Goal: Check status

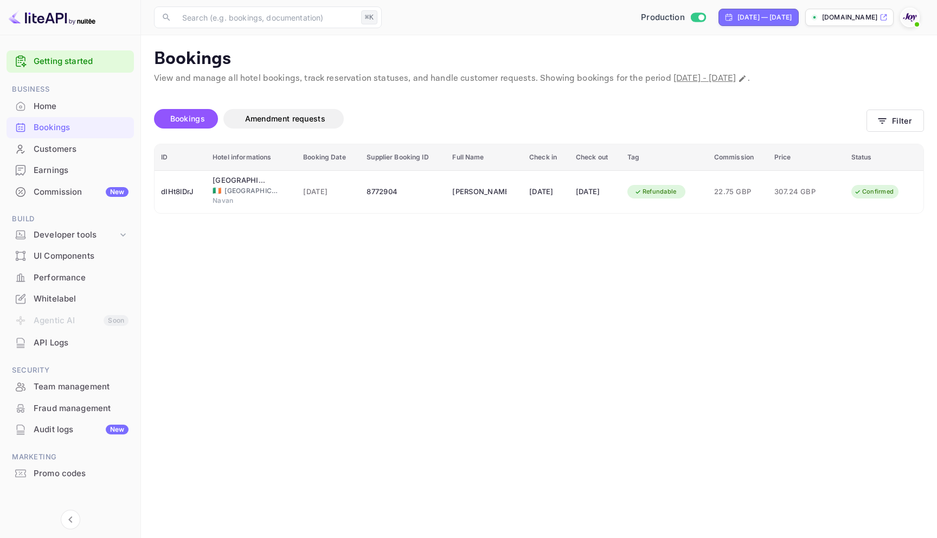
click at [58, 122] on div "Bookings" at bounding box center [81, 127] width 95 height 12
click at [882, 119] on icon "button" at bounding box center [881, 120] width 11 height 11
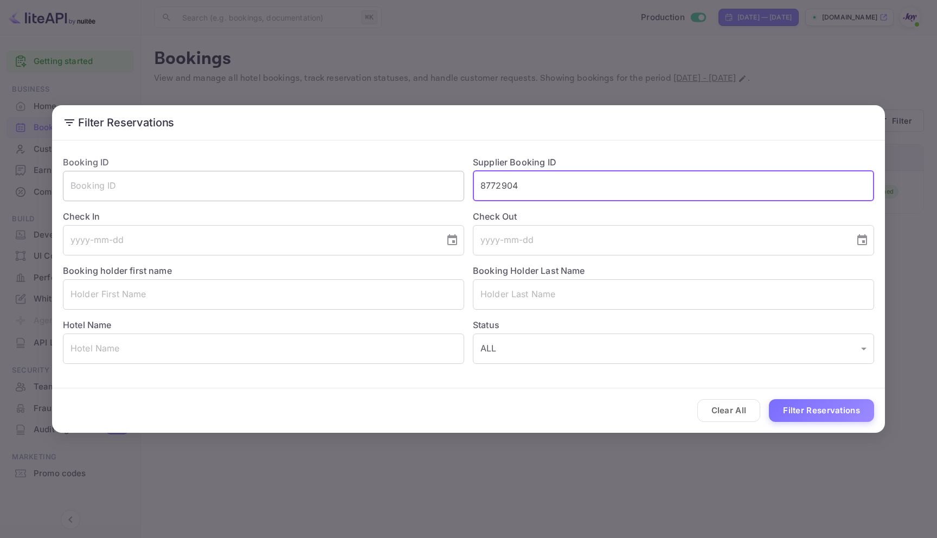
drag, startPoint x: 543, startPoint y: 183, endPoint x: 427, endPoint y: 180, distance: 116.6
click at [427, 180] on div "Booking ID ​ Supplier Booking ID 8772904 ​ Check In ​ Check Out ​ Booking holde…" at bounding box center [464, 255] width 820 height 217
paste input "9293464"
type input "9293464"
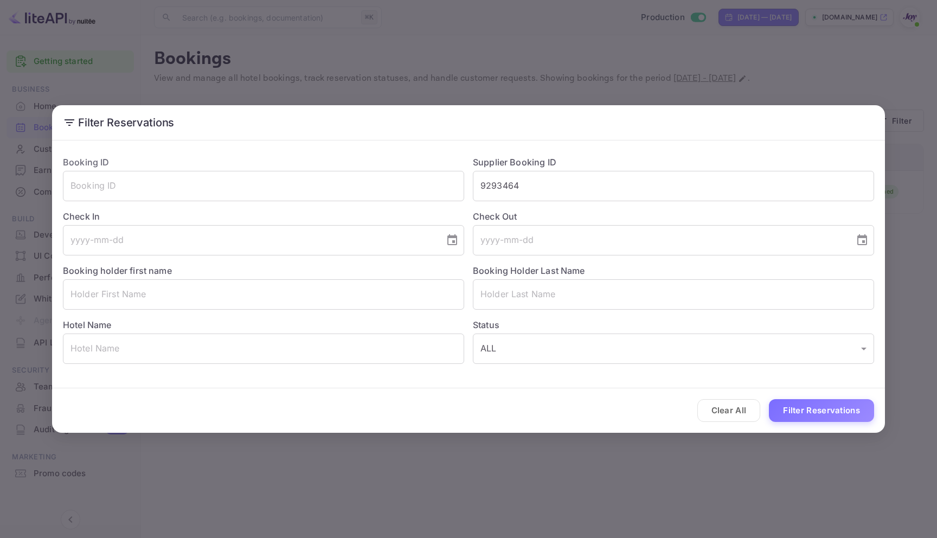
click at [815, 424] on div "Clear All Filter Reservations" at bounding box center [468, 410] width 833 height 45
click at [815, 416] on button "Filter Reservations" at bounding box center [821, 410] width 105 height 23
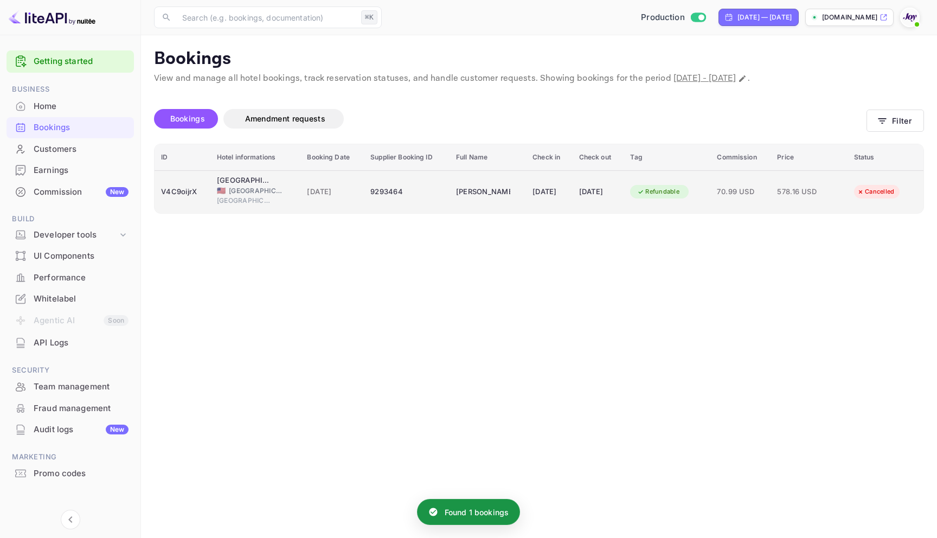
click at [406, 178] on td "9293464" at bounding box center [407, 191] width 86 height 43
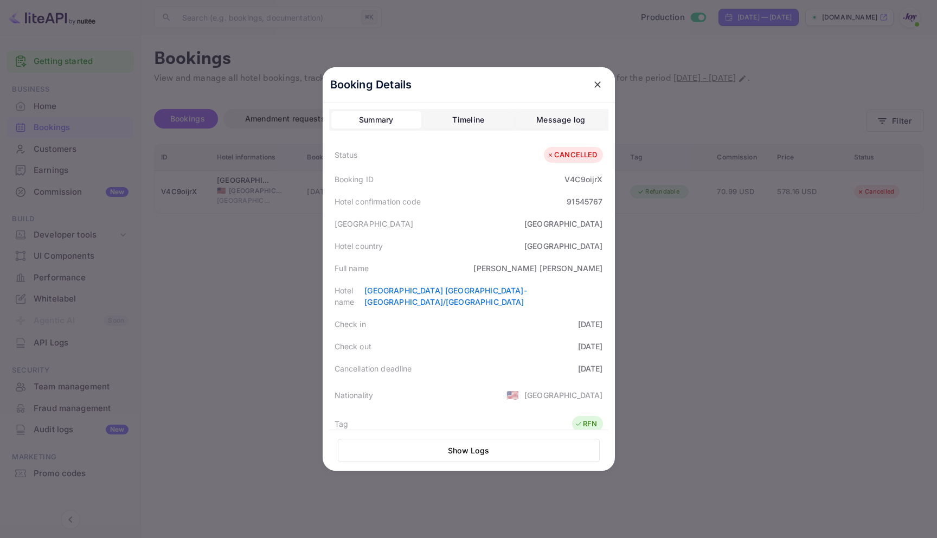
click at [701, 266] on div at bounding box center [468, 269] width 937 height 538
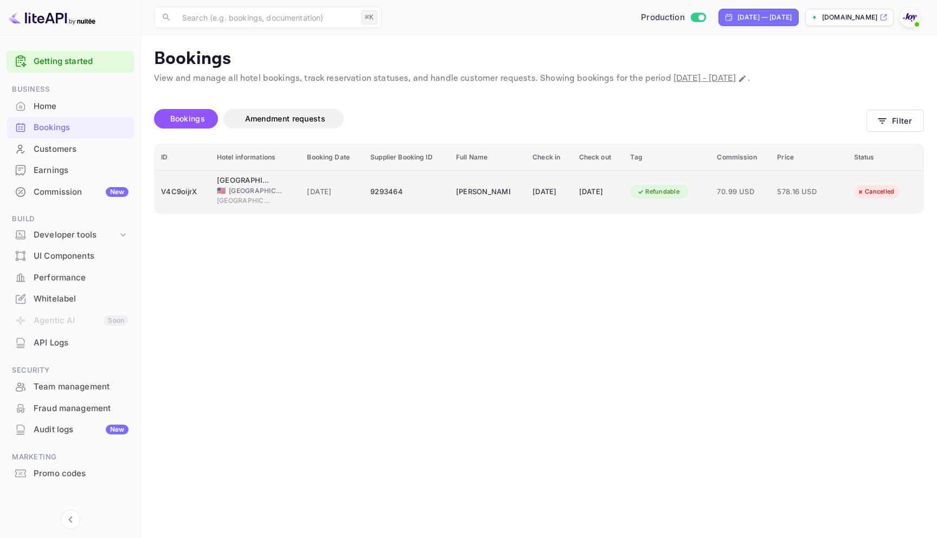
click at [526, 188] on td "[DATE]" at bounding box center [549, 191] width 46 height 43
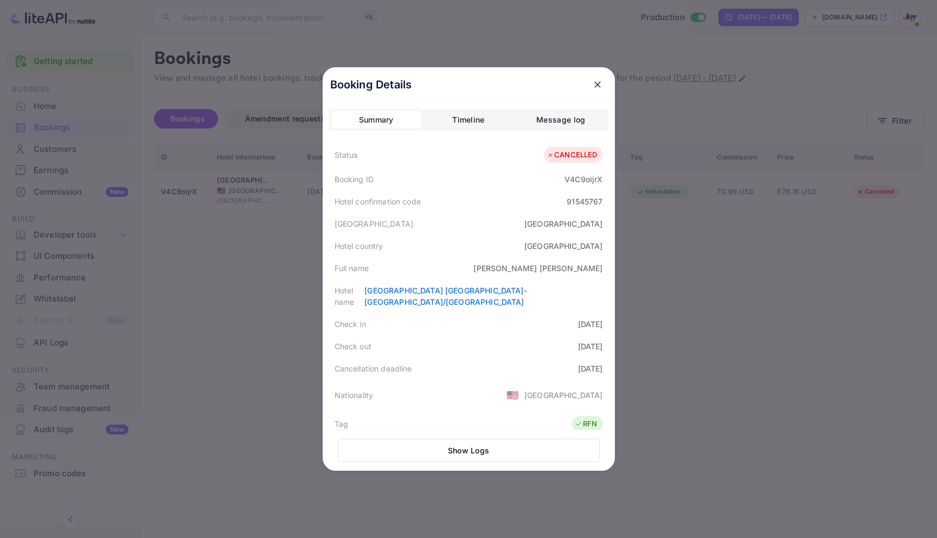
click at [450, 447] on button "Show Logs" at bounding box center [469, 449] width 262 height 23
click at [579, 118] on div "Message log" at bounding box center [560, 119] width 49 height 13
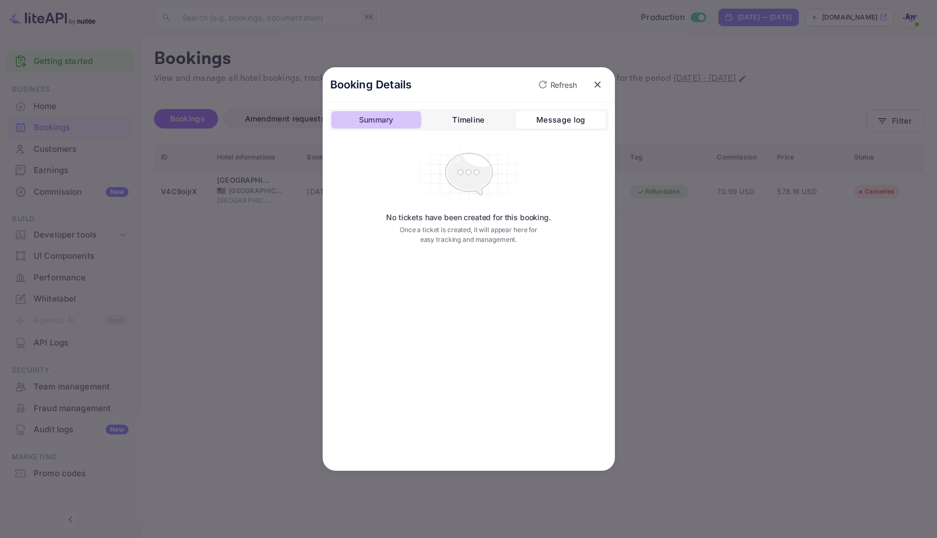
click at [370, 122] on div "Summary" at bounding box center [376, 119] width 35 height 13
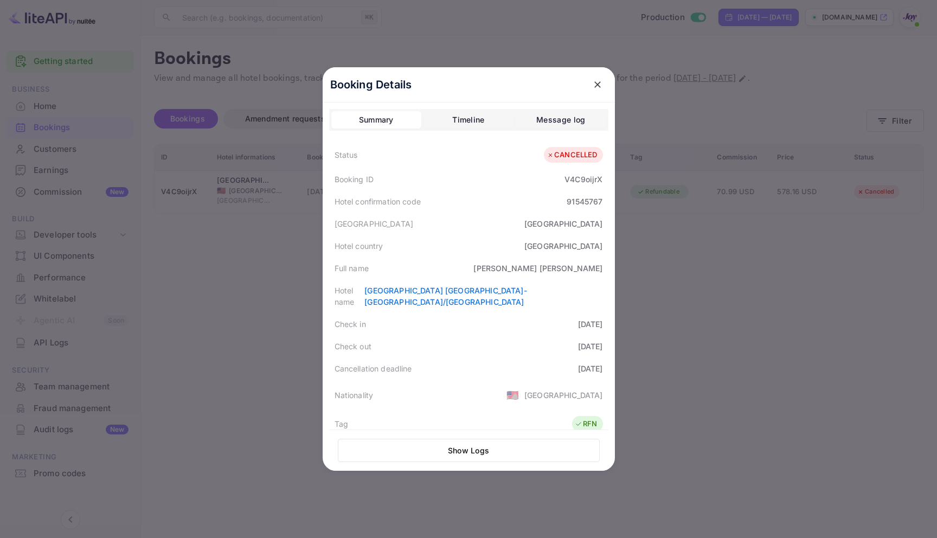
click at [466, 444] on button "Show Logs" at bounding box center [469, 449] width 262 height 23
click at [467, 445] on button "Show Logs" at bounding box center [469, 449] width 262 height 23
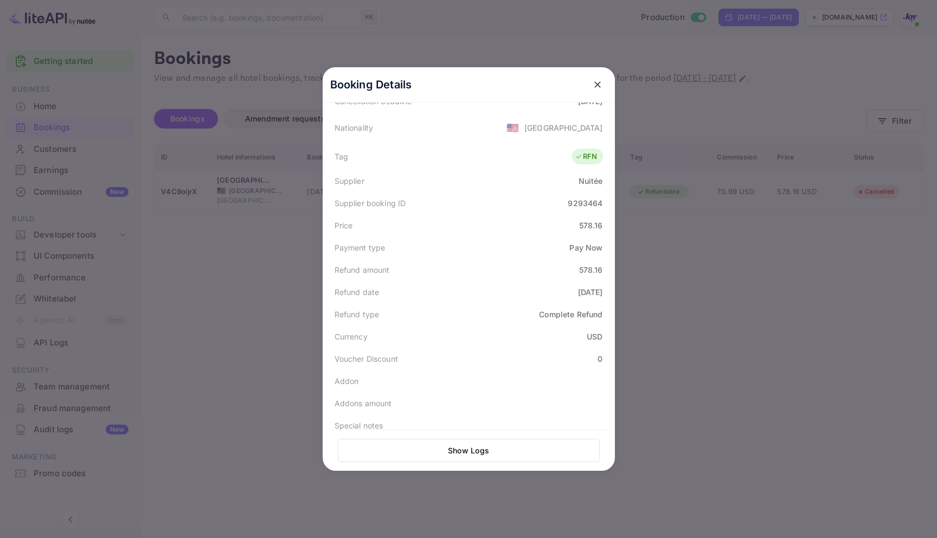
click at [489, 451] on button "Show Logs" at bounding box center [469, 449] width 262 height 23
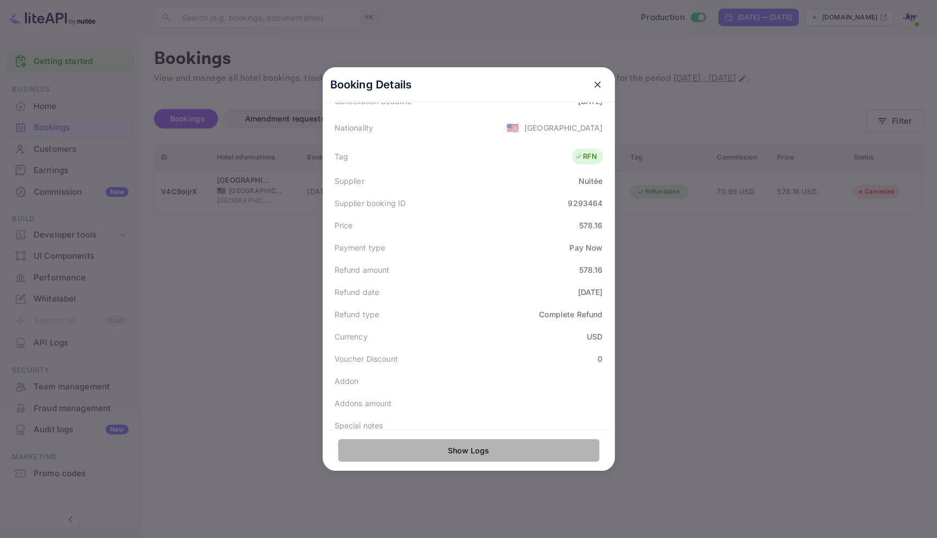
click at [489, 451] on button "Show Logs" at bounding box center [469, 449] width 262 height 23
click at [489, 452] on button "Show Logs" at bounding box center [469, 449] width 262 height 23
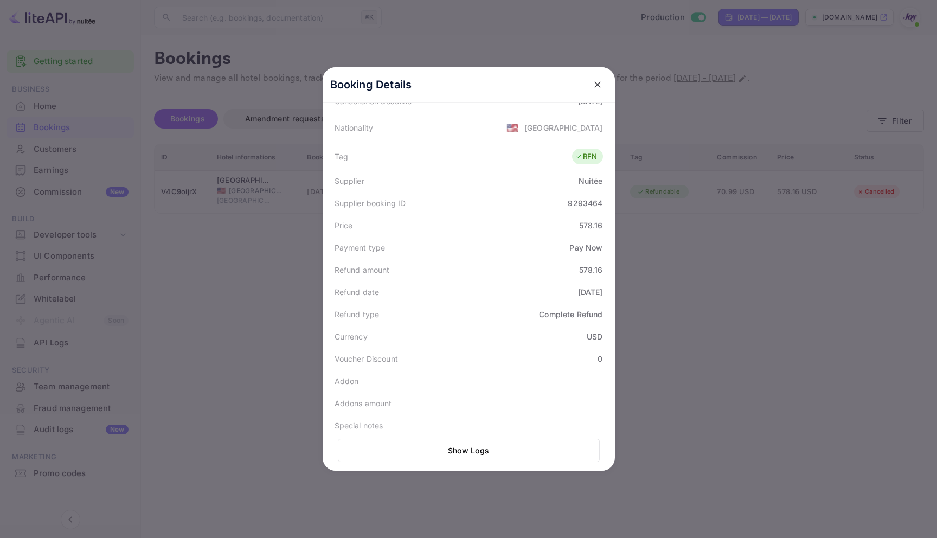
click at [489, 452] on button "Show Logs" at bounding box center [469, 449] width 262 height 23
click at [488, 453] on button "Show Logs" at bounding box center [469, 449] width 262 height 23
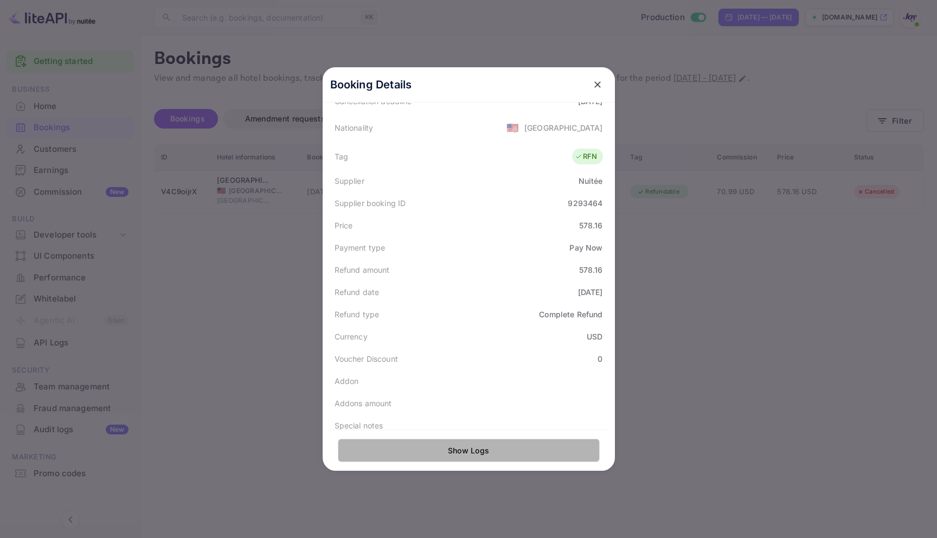
click at [489, 453] on button "Show Logs" at bounding box center [469, 449] width 262 height 23
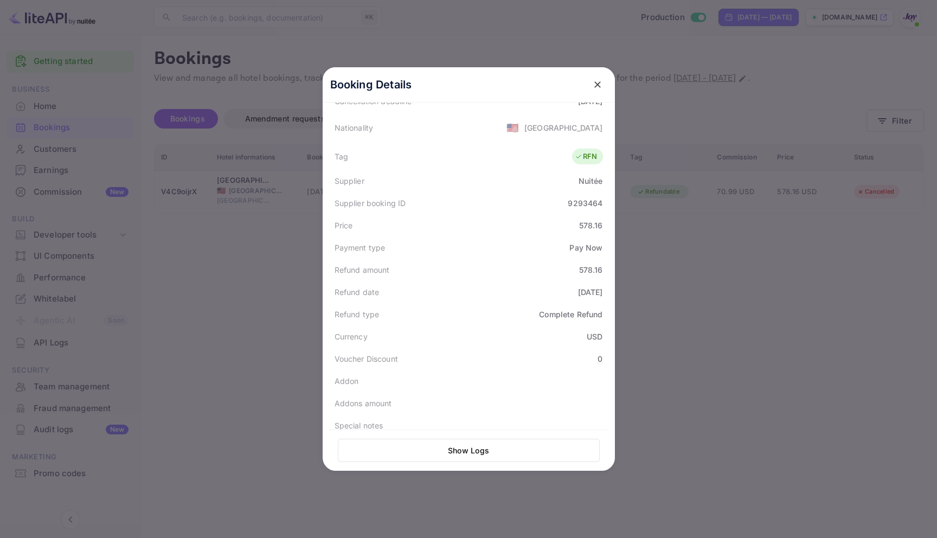
click at [489, 453] on button "Show Logs" at bounding box center [469, 449] width 262 height 23
click at [490, 452] on button "Show Logs" at bounding box center [469, 449] width 262 height 23
click at [491, 452] on button "Show Logs" at bounding box center [469, 449] width 262 height 23
click at [494, 450] on button "Show Logs" at bounding box center [469, 449] width 262 height 23
click at [501, 450] on button "Show Logs" at bounding box center [469, 449] width 262 height 23
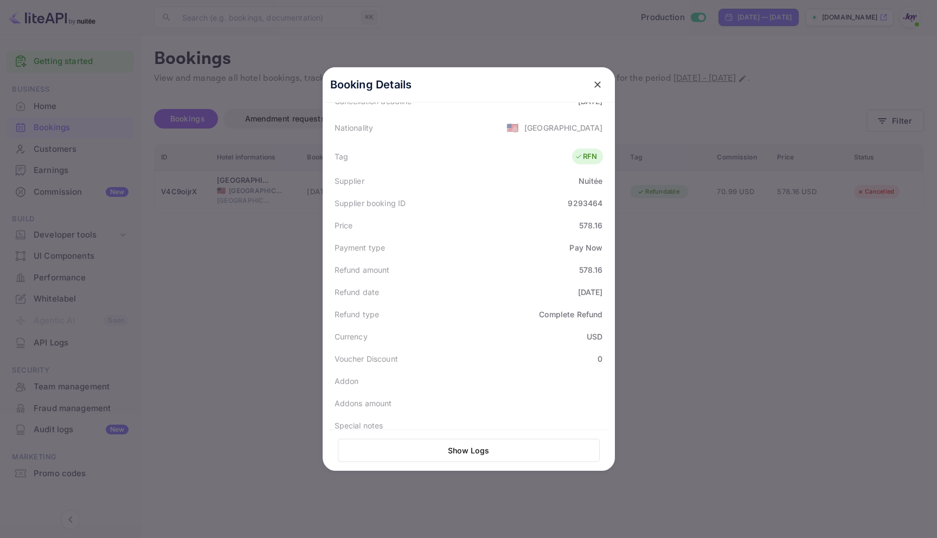
click at [502, 450] on button "Show Logs" at bounding box center [469, 449] width 262 height 23
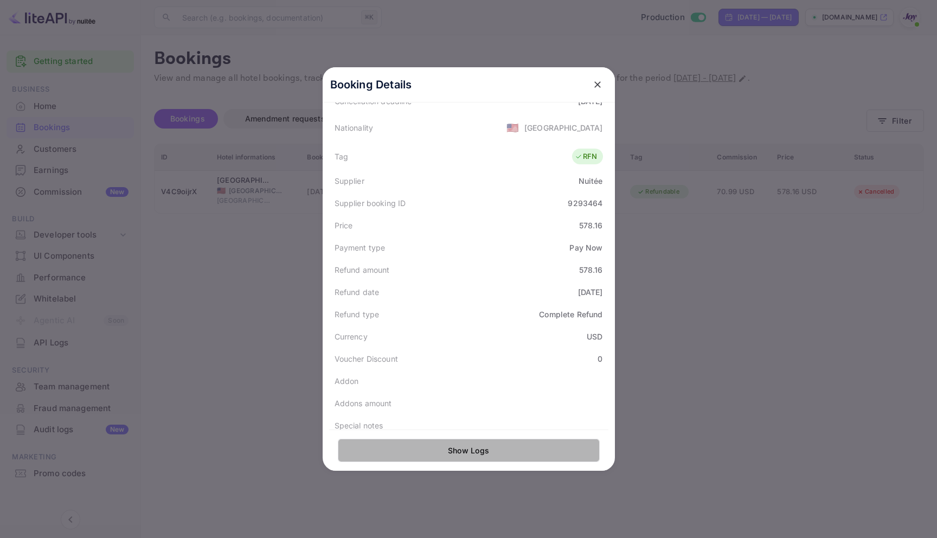
click at [502, 450] on button "Show Logs" at bounding box center [469, 449] width 262 height 23
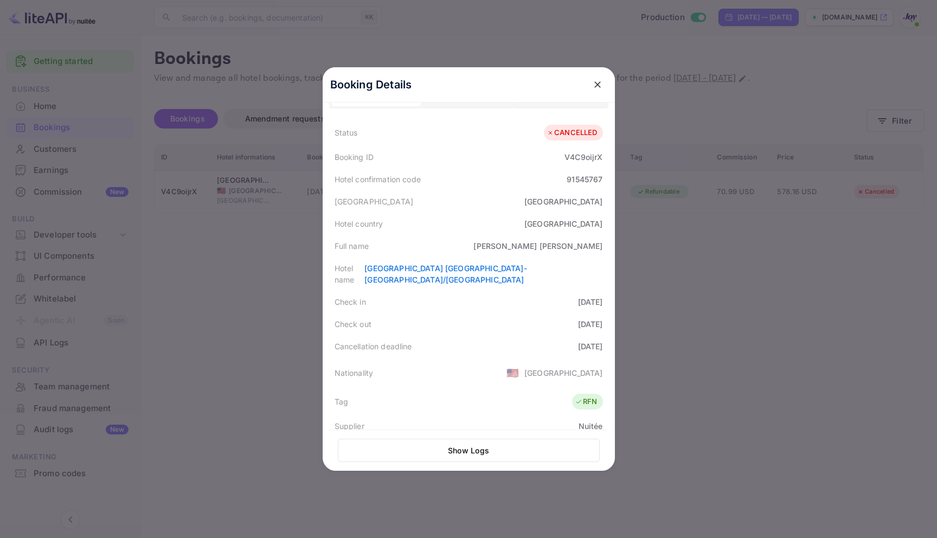
scroll to position [106, 0]
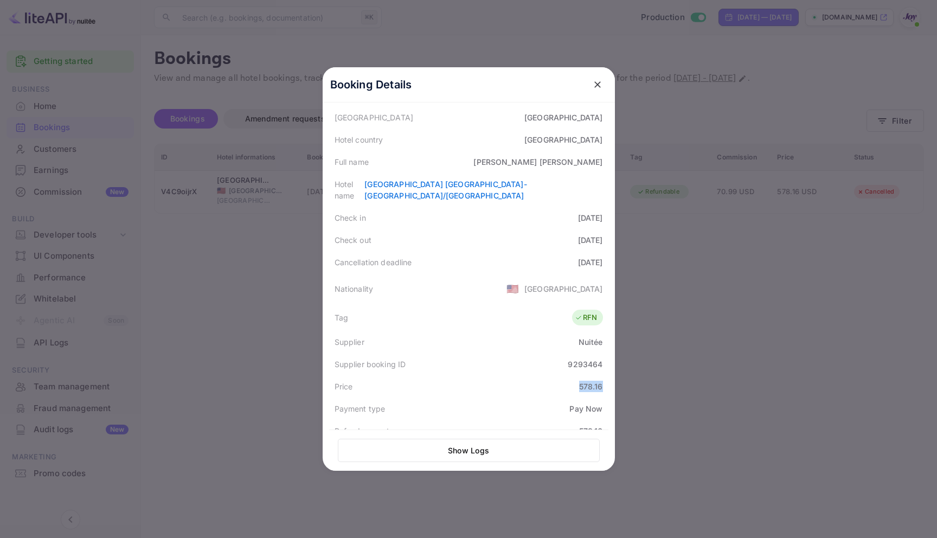
drag, startPoint x: 601, startPoint y: 371, endPoint x: 616, endPoint y: 371, distance: 15.2
click at [615, 371] on div "Booking Details Summary Timeline Message log Status CANCELLED Booking ID V4C9oi…" at bounding box center [469, 268] width 292 height 403
copy div "578.16"
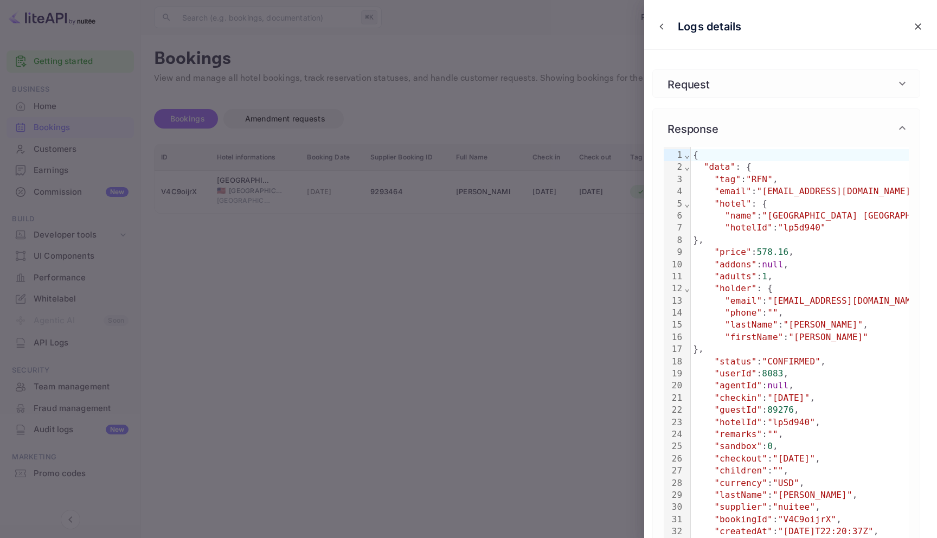
click at [494, 46] on div at bounding box center [468, 269] width 937 height 538
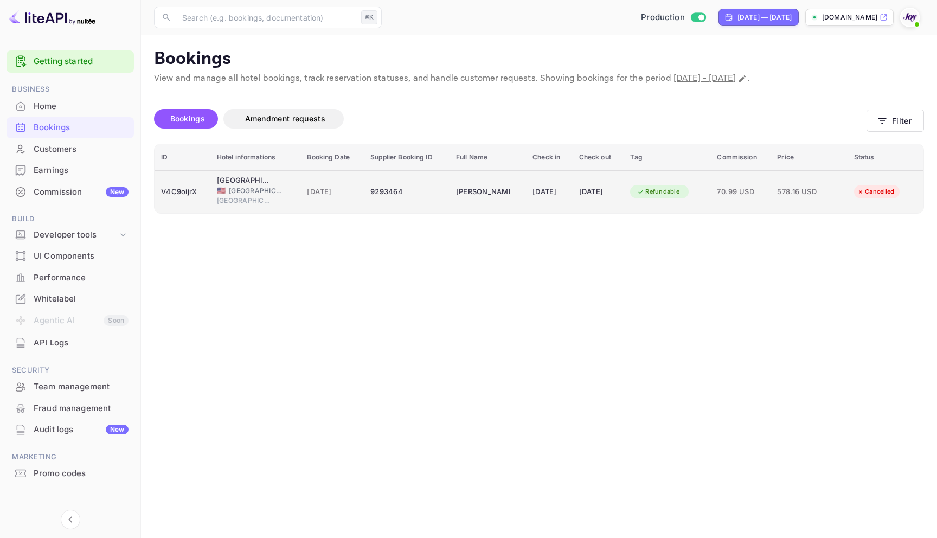
click at [413, 194] on div "9293464" at bounding box center [406, 191] width 73 height 17
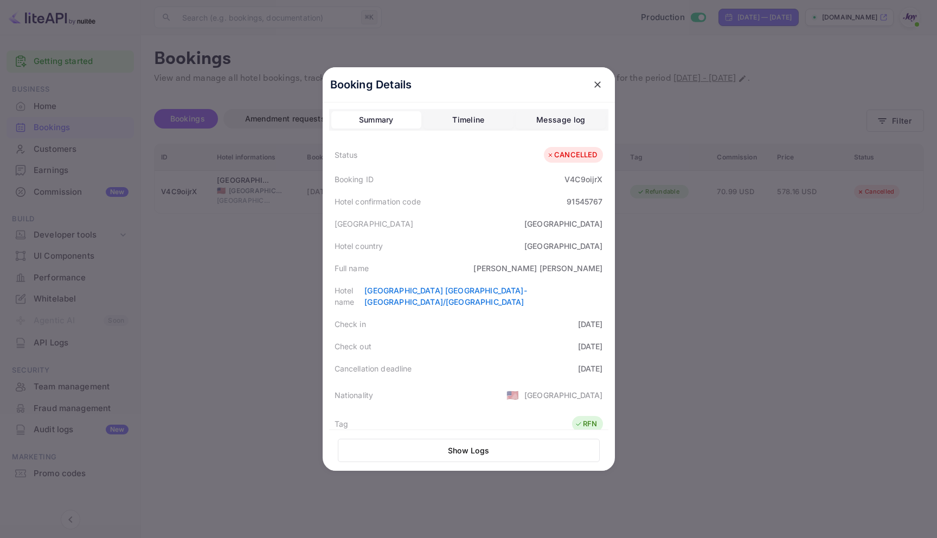
click at [442, 32] on div "Booking Details Summary Timeline Message log Status CANCELLED Booking ID V4C9oi…" at bounding box center [468, 269] width 327 height 538
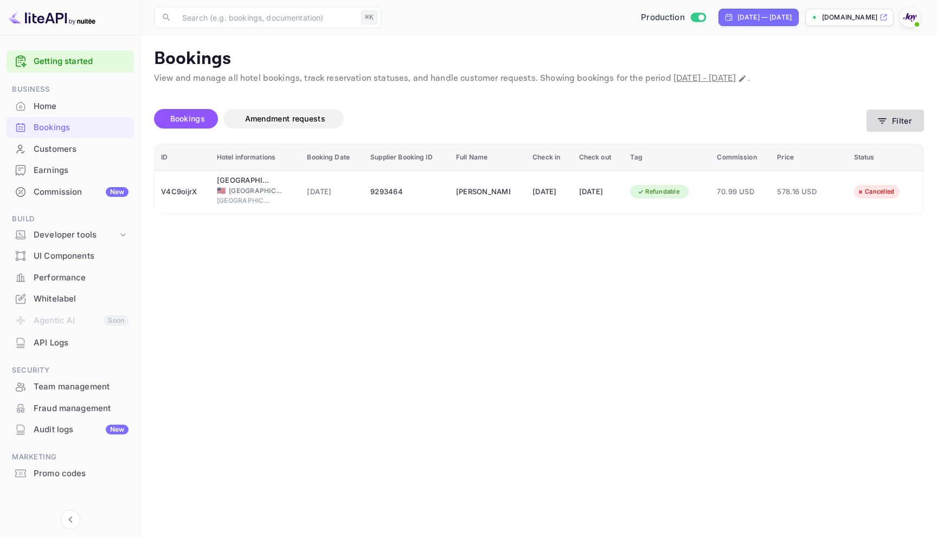
click at [919, 118] on button "Filter" at bounding box center [894, 120] width 57 height 22
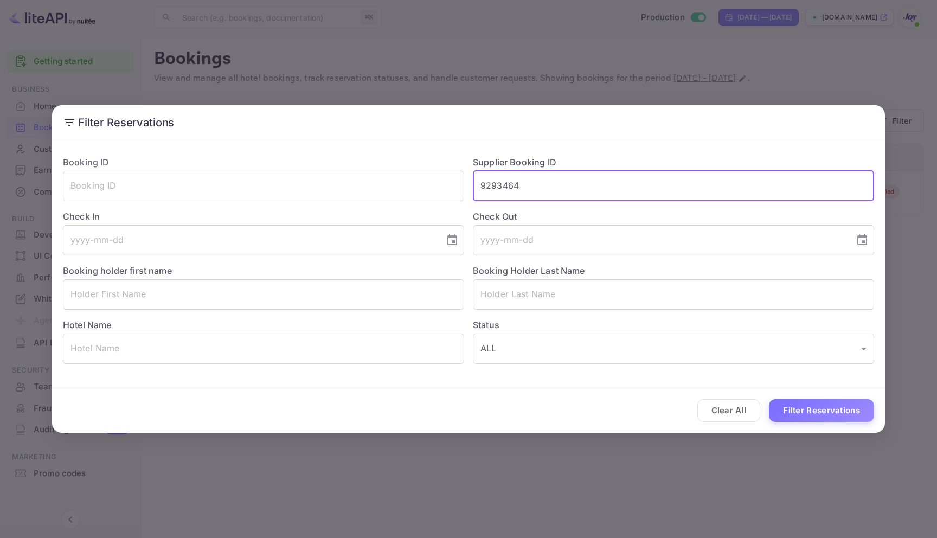
drag, startPoint x: 527, startPoint y: 192, endPoint x: 428, endPoint y: 167, distance: 102.8
click at [431, 169] on div "Booking ID ​ Supplier Booking ID 9293464 ​ Check In ​ Check Out ​ Booking holde…" at bounding box center [464, 255] width 820 height 217
paste input "9293464"
type input "9293464"
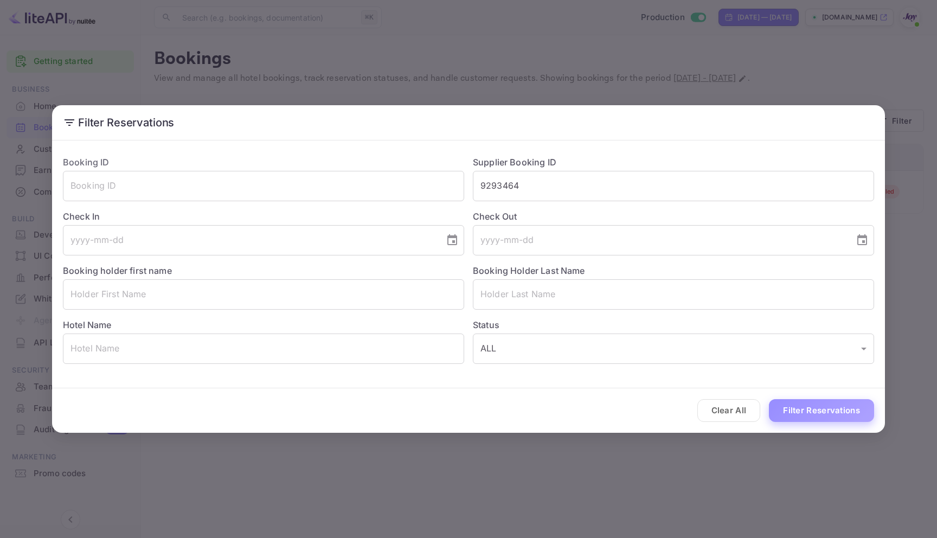
click at [835, 410] on button "Filter Reservations" at bounding box center [821, 410] width 105 height 23
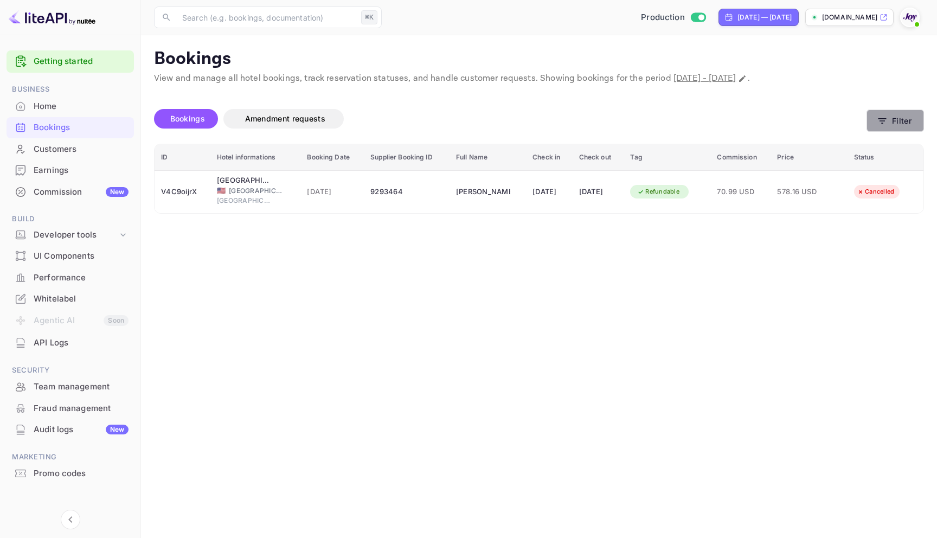
click at [899, 118] on button "Filter" at bounding box center [894, 120] width 57 height 22
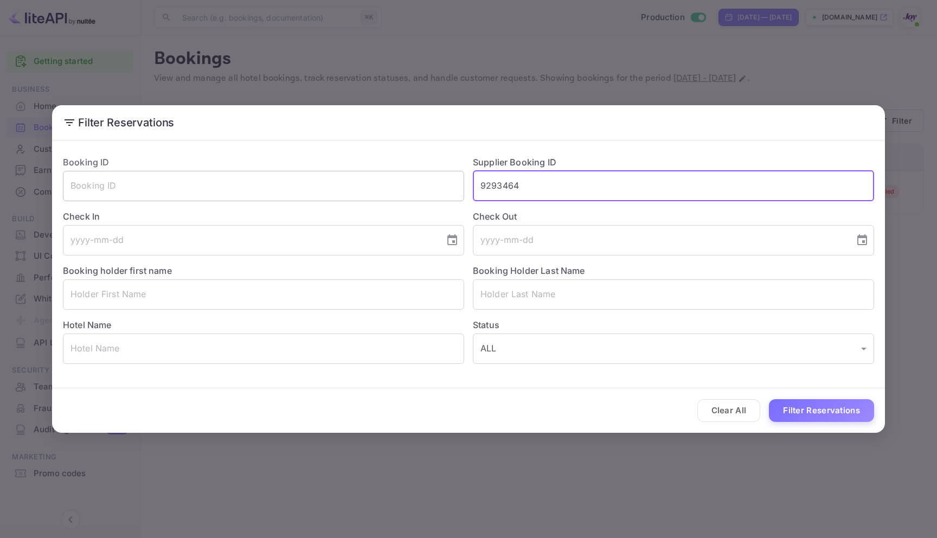
drag, startPoint x: 551, startPoint y: 190, endPoint x: 437, endPoint y: 185, distance: 113.9
click at [437, 185] on div "Booking ID ​ Supplier Booking ID 9293464 ​ Check In ​ Check Out ​ Booking holde…" at bounding box center [464, 255] width 820 height 217
paste input "9226450"
type input "9226450"
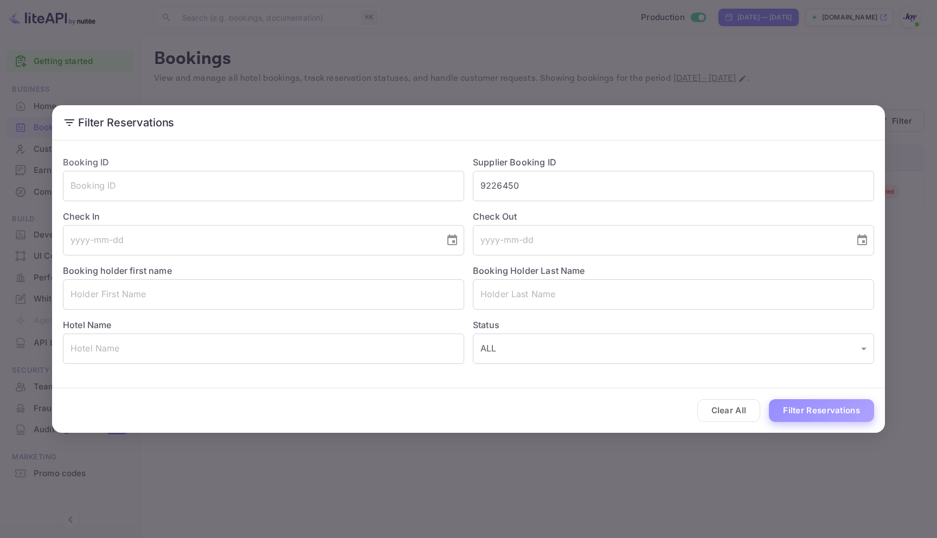
click at [842, 415] on button "Filter Reservations" at bounding box center [821, 410] width 105 height 23
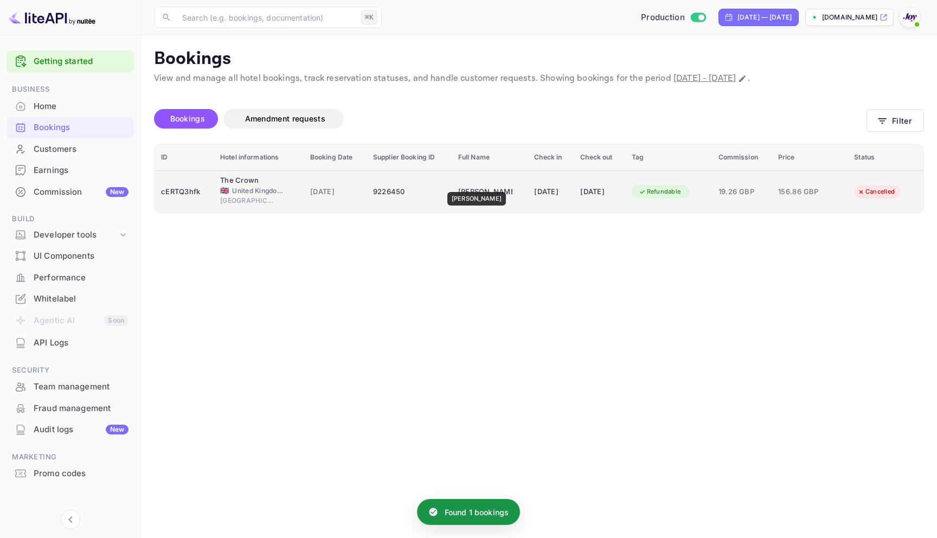
click at [475, 184] on div "[PERSON_NAME]" at bounding box center [485, 191] width 54 height 17
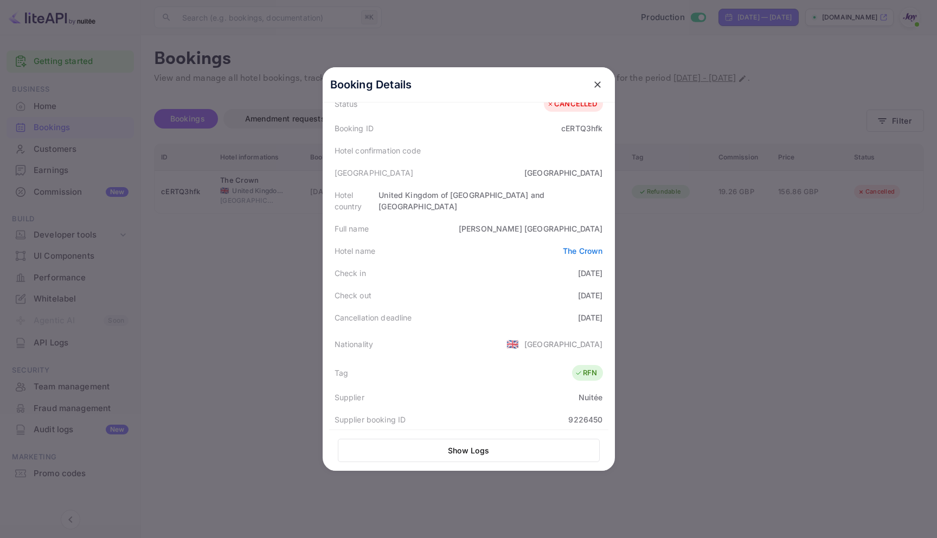
scroll to position [228, 0]
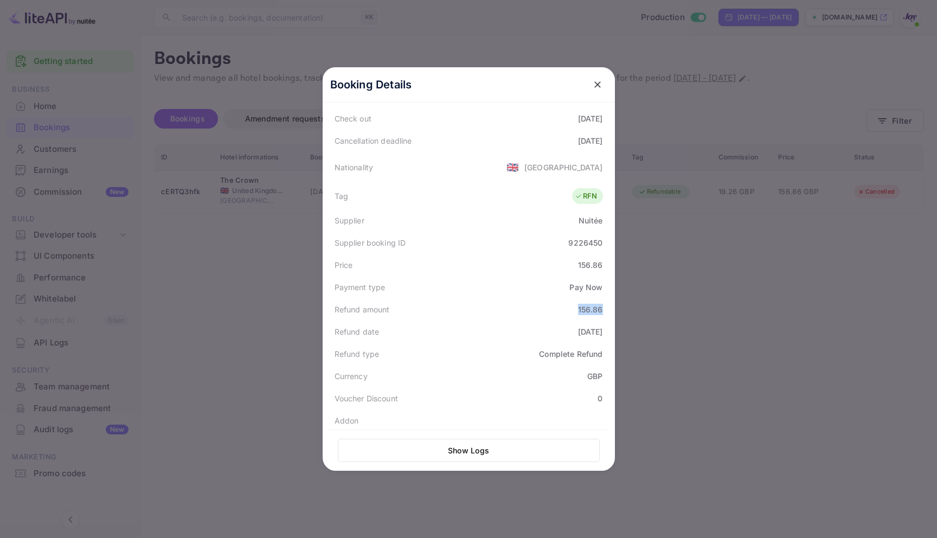
drag, startPoint x: 573, startPoint y: 301, endPoint x: 608, endPoint y: 301, distance: 34.7
click at [608, 301] on div "Booking Details Summary Timeline Message log Status CANCELLED Booking ID cERTQ3…" at bounding box center [469, 268] width 292 height 403
copy div "156.86"
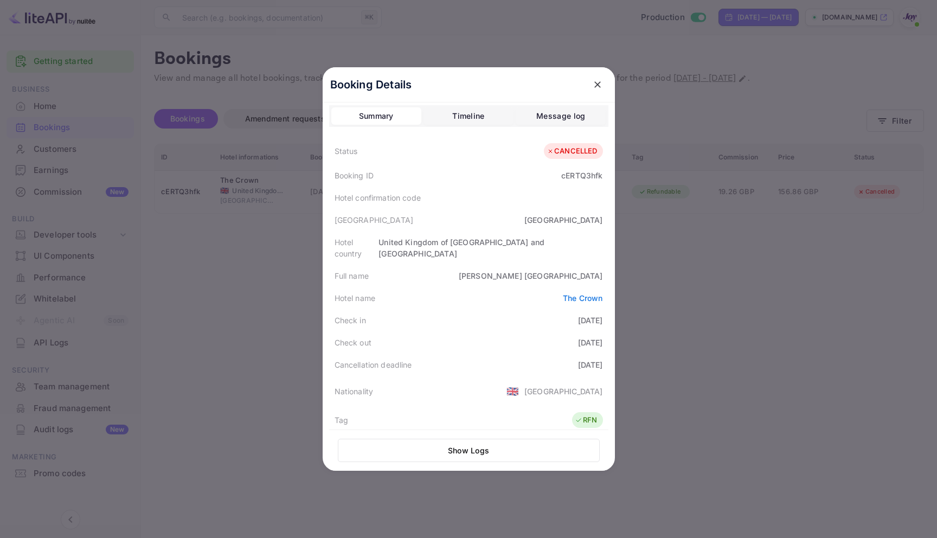
scroll to position [0, 0]
click at [200, 212] on div at bounding box center [468, 269] width 937 height 538
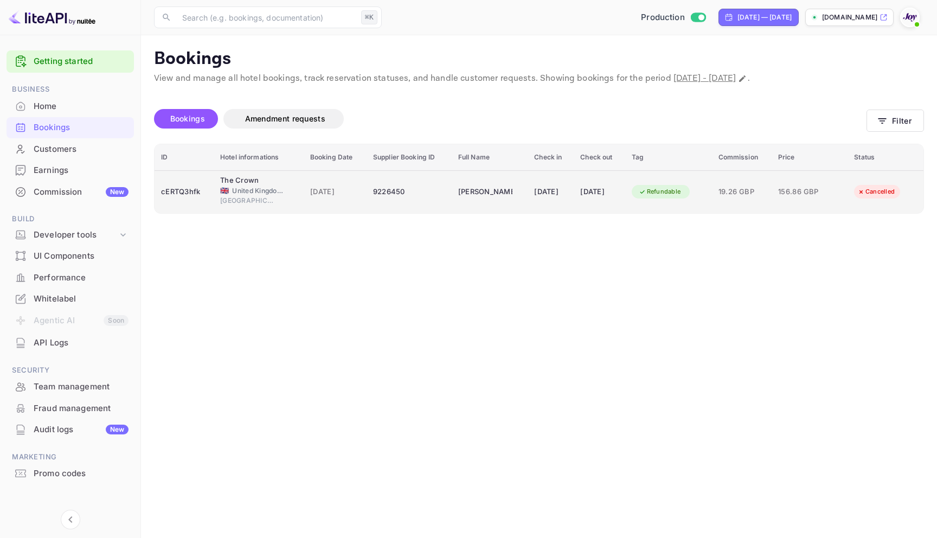
click at [341, 190] on span "[DATE]" at bounding box center [335, 192] width 50 height 12
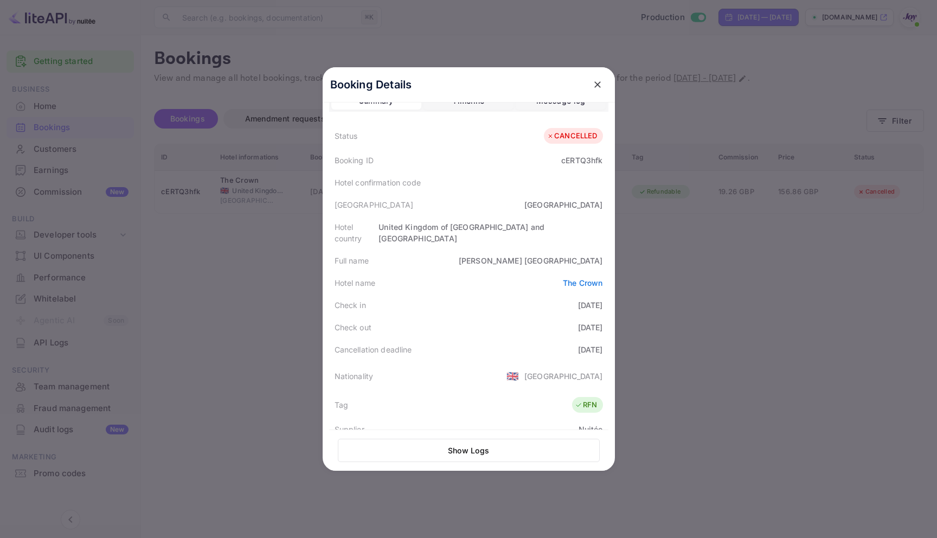
scroll to position [14, 0]
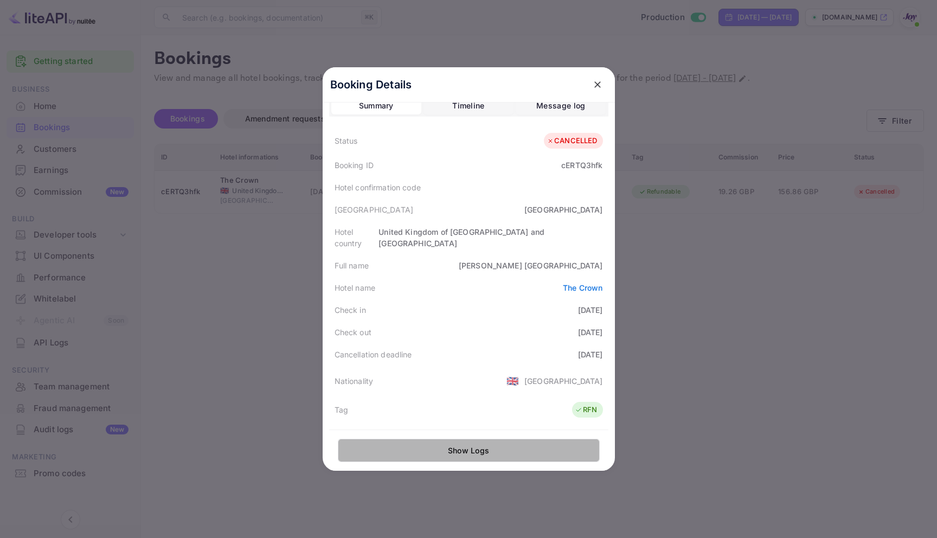
click at [460, 442] on button "Show Logs" at bounding box center [469, 449] width 262 height 23
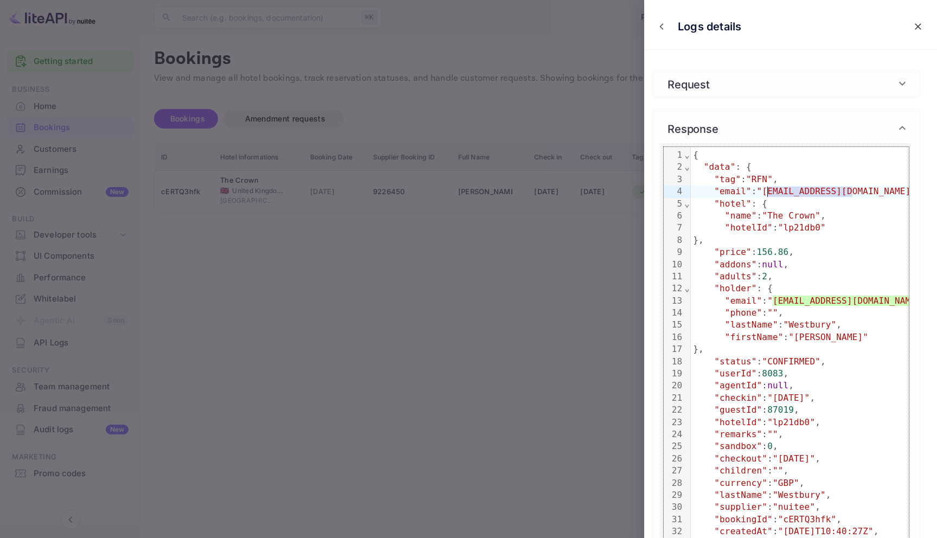
drag, startPoint x: 851, startPoint y: 190, endPoint x: 766, endPoint y: 192, distance: 84.6
click at [766, 192] on span ""[EMAIL_ADDRESS][DOMAIN_NAME]"" at bounding box center [836, 191] width 159 height 10
copy span "[EMAIL_ADDRESS][DOMAIN_NAME]"
click at [592, 91] on div at bounding box center [468, 269] width 937 height 538
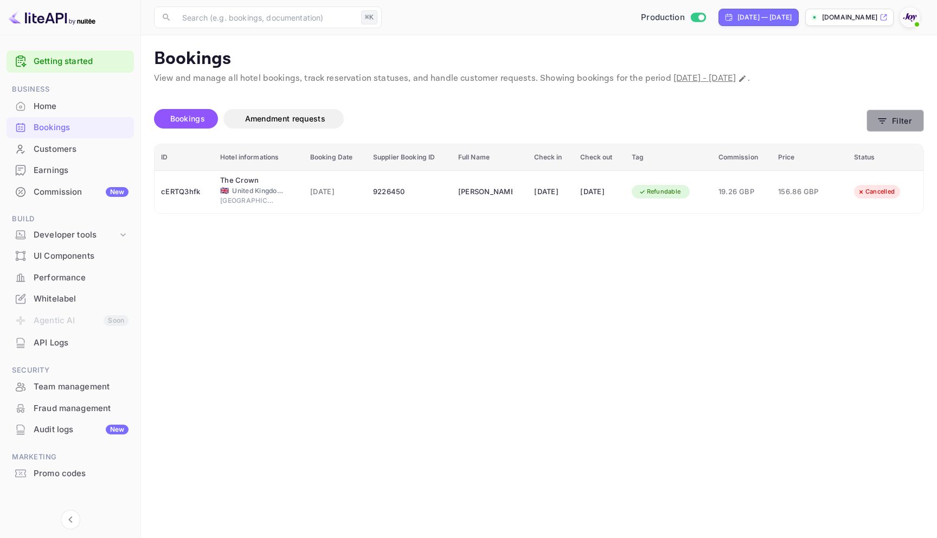
click at [887, 118] on button "Filter" at bounding box center [894, 120] width 57 height 22
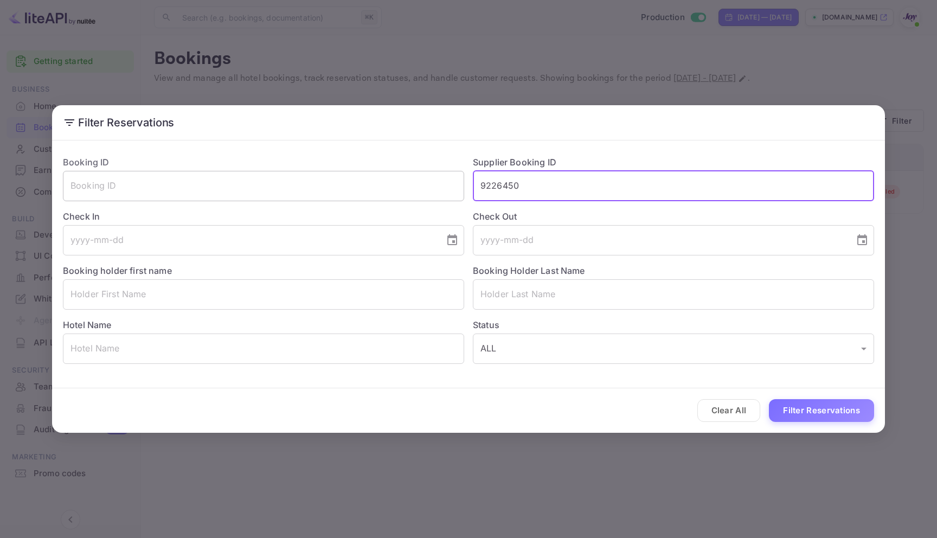
drag, startPoint x: 534, startPoint y: 189, endPoint x: 388, endPoint y: 170, distance: 148.1
click at [379, 175] on div "Booking ID ​ Supplier Booking ID 9226450 ​ Check In ​ Check Out ​ Booking holde…" at bounding box center [464, 255] width 820 height 217
paste input "7857433"
type input "7857433"
click at [860, 407] on button "Filter Reservations" at bounding box center [821, 410] width 105 height 23
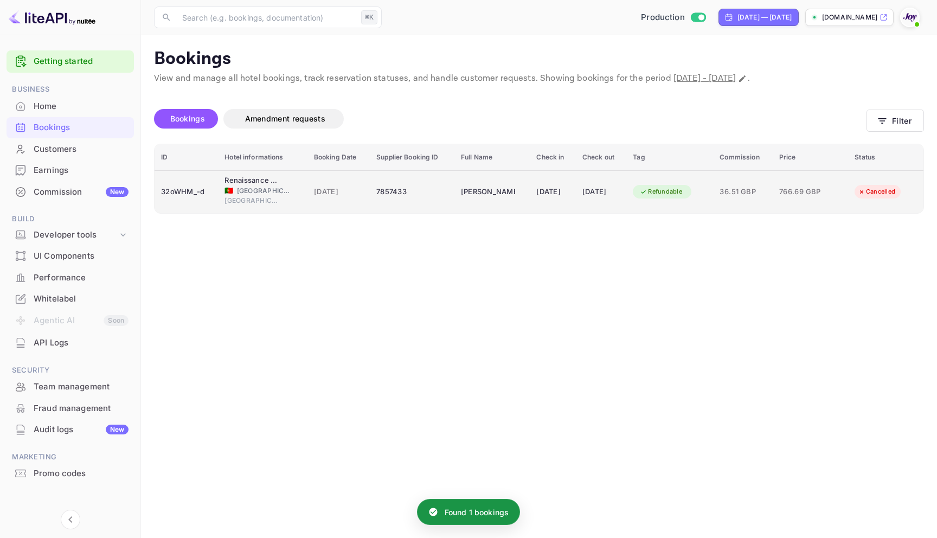
click at [417, 192] on div "7857433" at bounding box center [412, 191] width 72 height 17
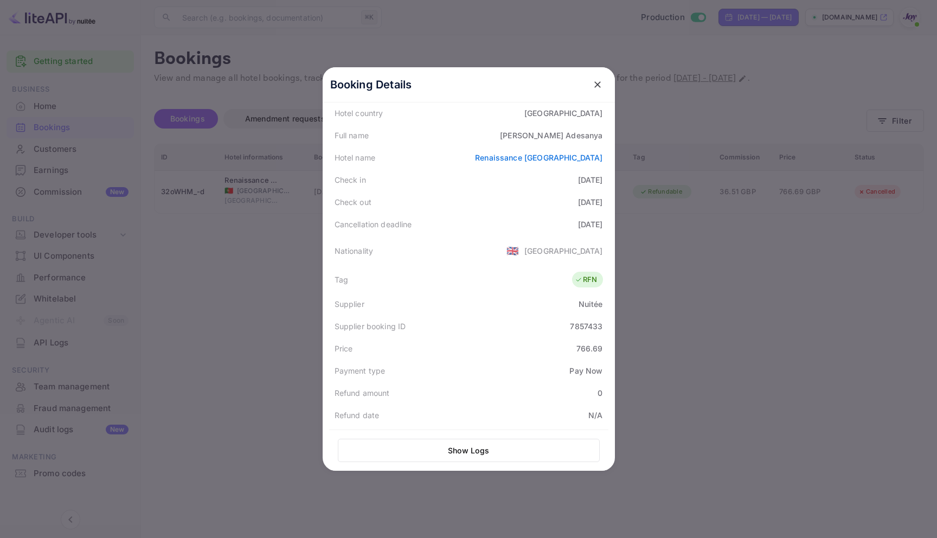
scroll to position [210, 0]
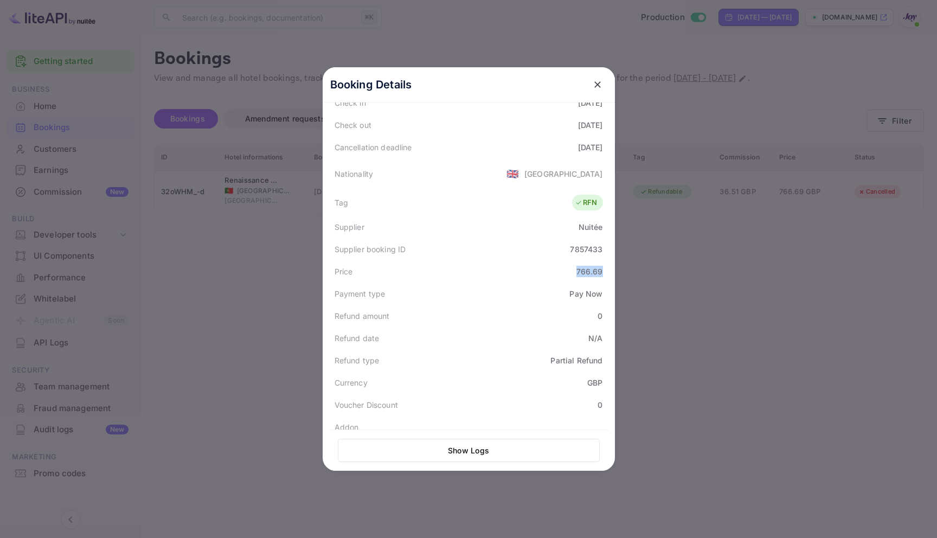
drag, startPoint x: 571, startPoint y: 272, endPoint x: 616, endPoint y: 274, distance: 45.0
click at [615, 274] on div "Booking Details Summary Timeline Message log Status CANCELLED Booking ID 32oWHM…" at bounding box center [469, 268] width 292 height 403
copy div "766.69"
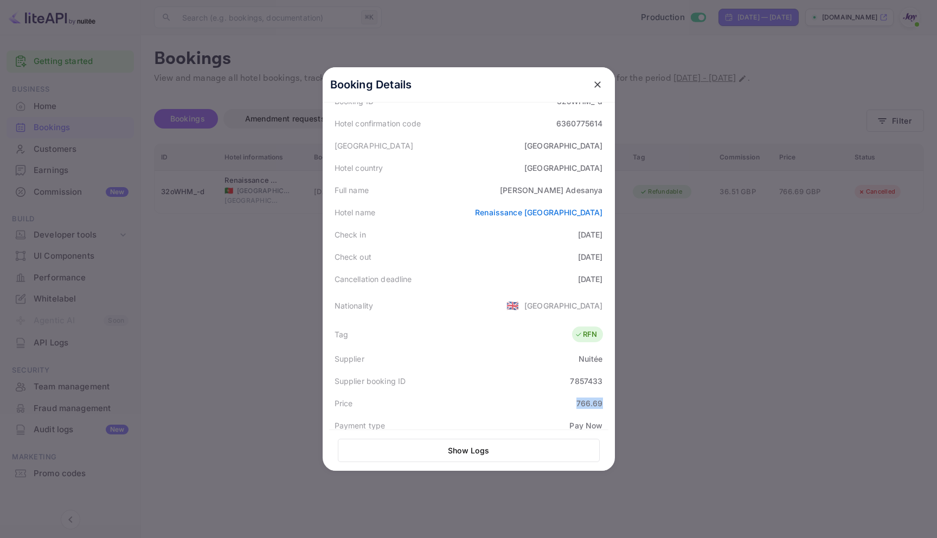
scroll to position [71, 0]
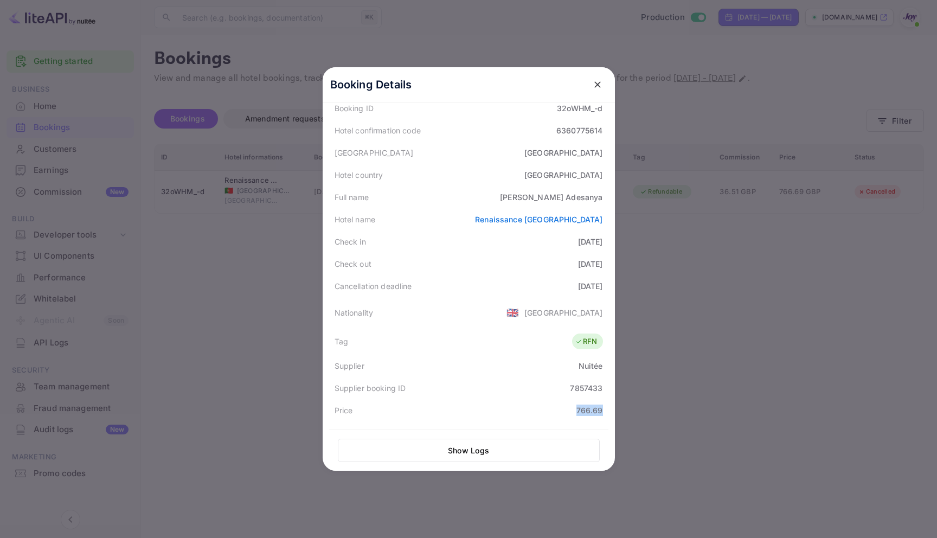
click at [480, 457] on button "Show Logs" at bounding box center [469, 449] width 262 height 23
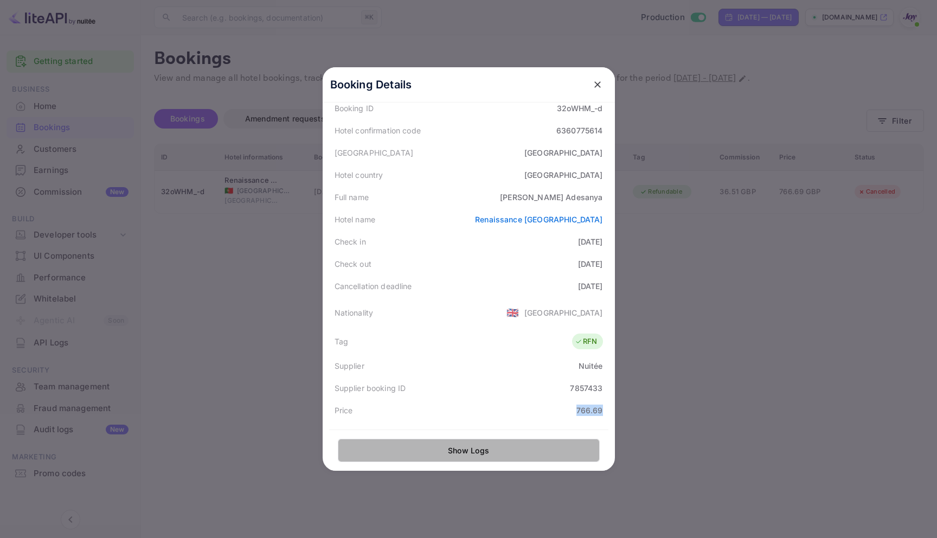
click at [480, 457] on button "Show Logs" at bounding box center [469, 449] width 262 height 23
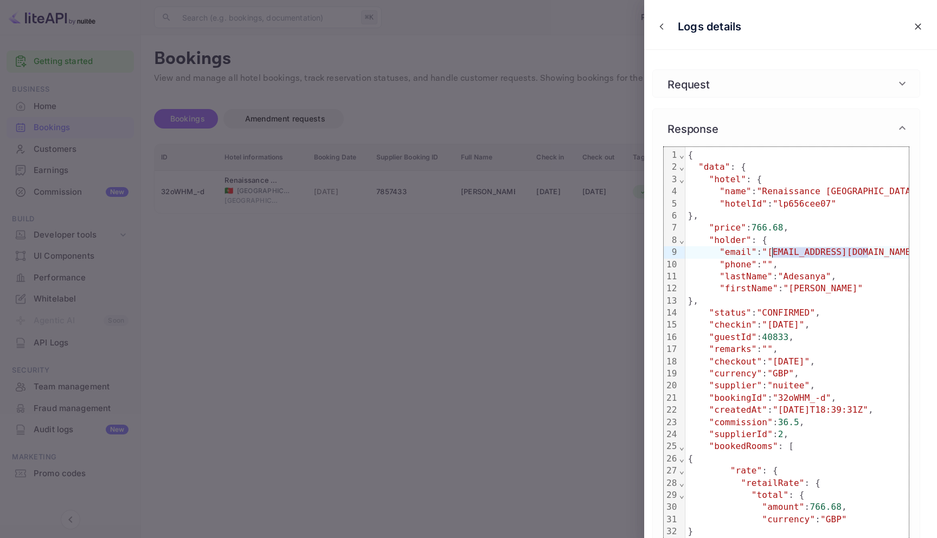
drag, startPoint x: 868, startPoint y: 251, endPoint x: 773, endPoint y: 253, distance: 94.9
click at [773, 253] on span ""[EMAIL_ADDRESS][DOMAIN_NAME]"" at bounding box center [841, 252] width 159 height 10
copy span "[EMAIL_ADDRESS][DOMAIN_NAME]"
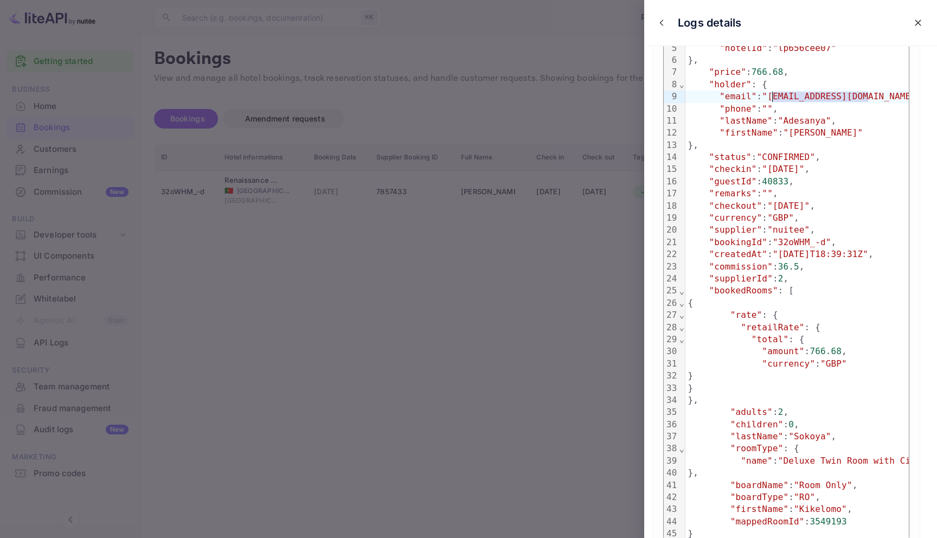
scroll to position [162, 0]
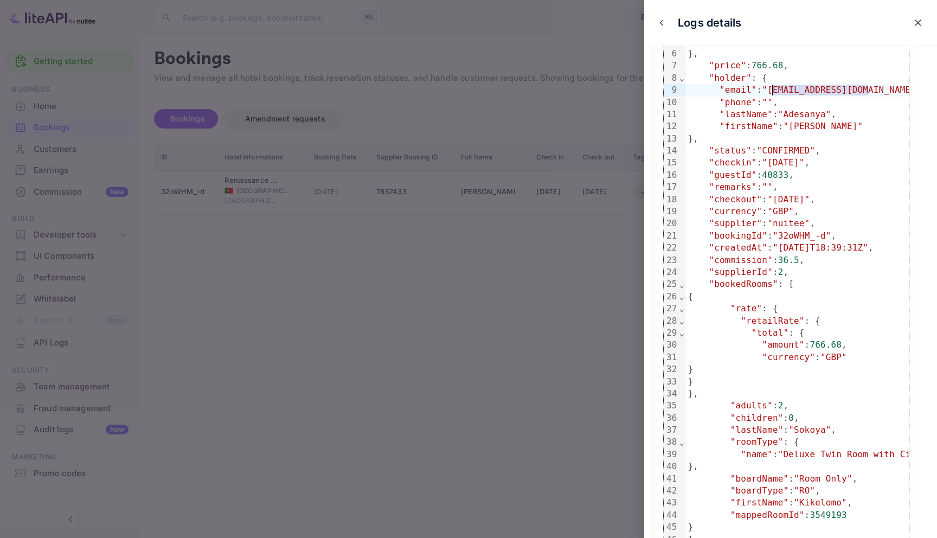
click at [555, 83] on div at bounding box center [468, 269] width 937 height 538
